Goal: Task Accomplishment & Management: Manage account settings

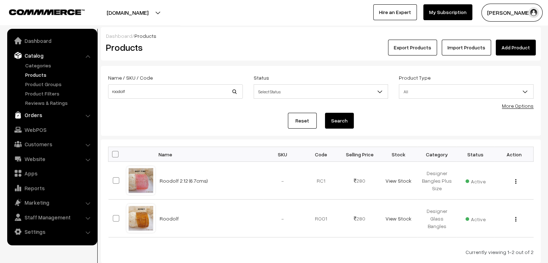
click at [61, 112] on link "Orders" at bounding box center [52, 114] width 86 height 13
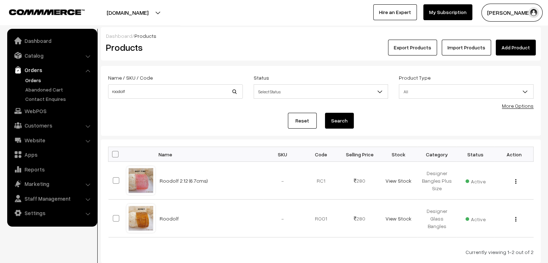
click at [37, 77] on link "Orders" at bounding box center [58, 80] width 71 height 8
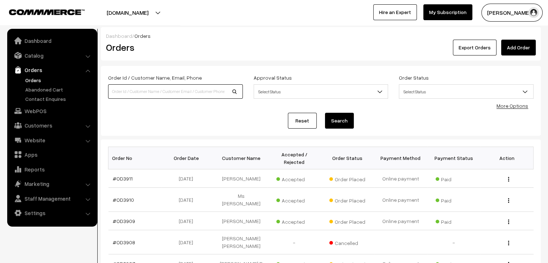
click at [172, 89] on input at bounding box center [175, 91] width 135 height 14
type input "gokari"
click at [325, 113] on button "Search" at bounding box center [339, 121] width 29 height 16
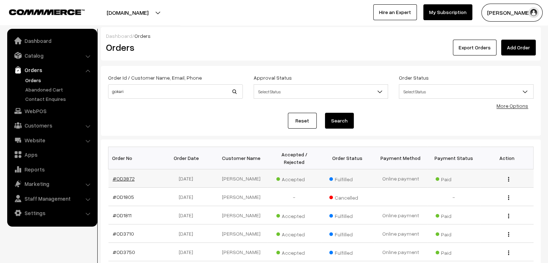
click at [127, 176] on link "#OD3872" at bounding box center [124, 179] width 22 height 6
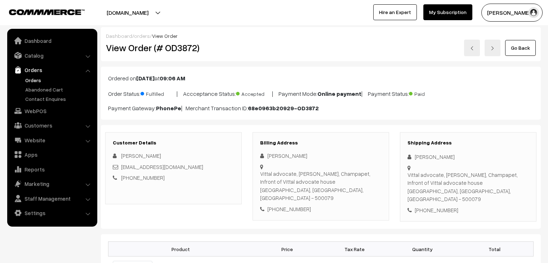
scroll to position [180, 0]
click at [529, 49] on link "Go Back" at bounding box center [520, 48] width 31 height 16
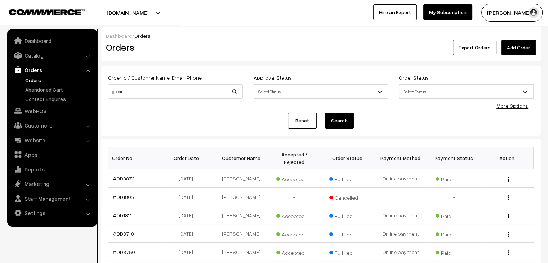
click at [301, 124] on link "Reset" at bounding box center [302, 121] width 29 height 16
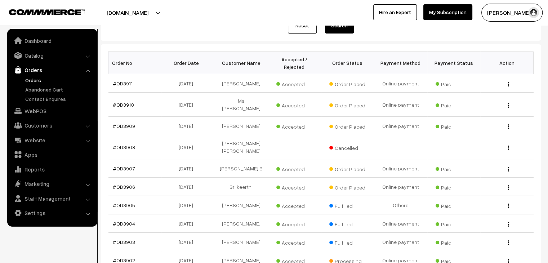
scroll to position [108, 0]
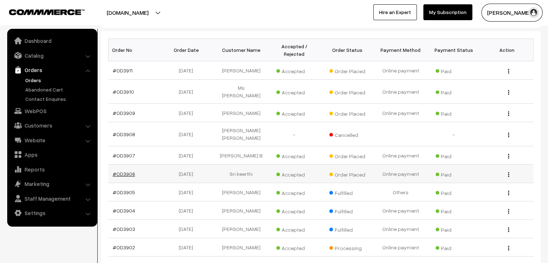
click at [129, 171] on link "#OD3906" at bounding box center [124, 174] width 22 height 6
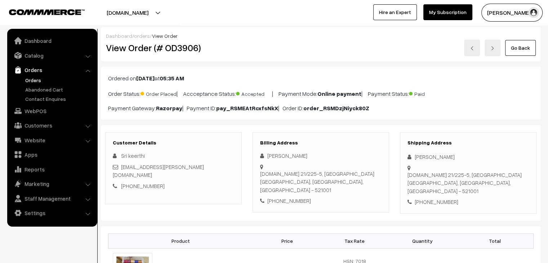
click at [472, 52] on link at bounding box center [472, 48] width 16 height 17
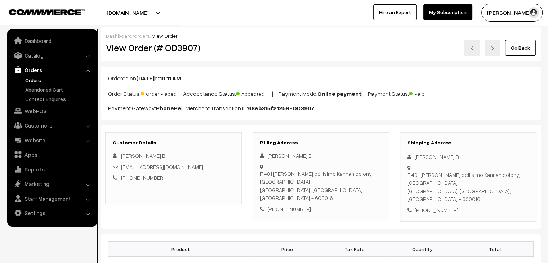
click at [474, 50] on img at bounding box center [472, 48] width 4 height 4
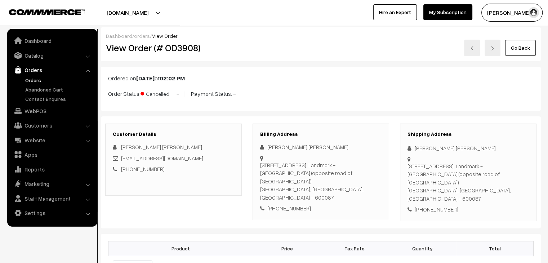
click at [475, 50] on link at bounding box center [472, 48] width 16 height 17
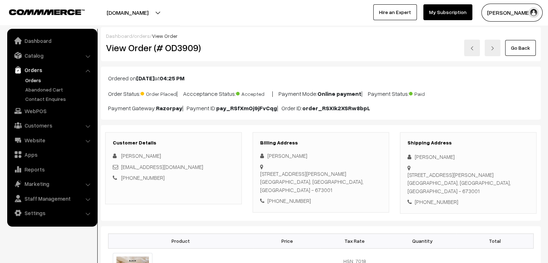
click at [476, 49] on link at bounding box center [472, 48] width 16 height 17
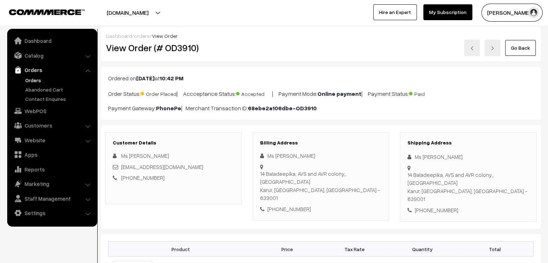
click at [474, 50] on img at bounding box center [472, 48] width 4 height 4
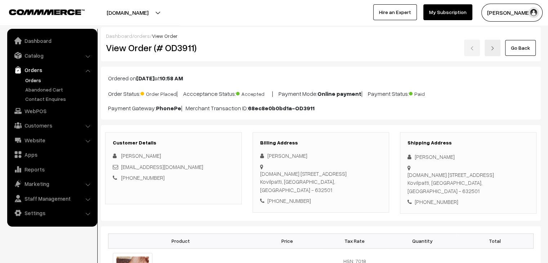
click at [473, 48] on div "Go Back" at bounding box center [394, 48] width 283 height 17
click at [520, 47] on link "Go Back" at bounding box center [520, 48] width 31 height 16
